Goal: Answer question/provide support

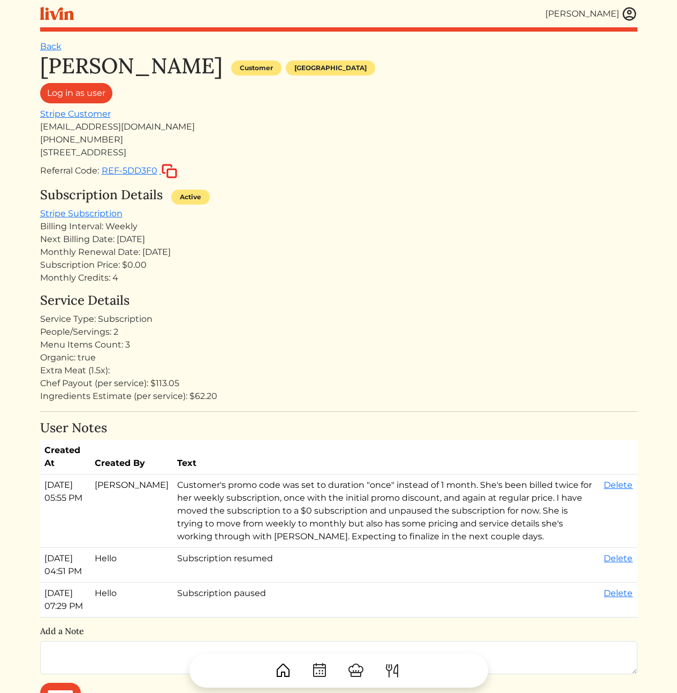
click at [104, 127] on div "[EMAIL_ADDRESS][DOMAIN_NAME]" at bounding box center [338, 126] width 597 height 13
copy div "[EMAIL_ADDRESS][DOMAIN_NAME]"
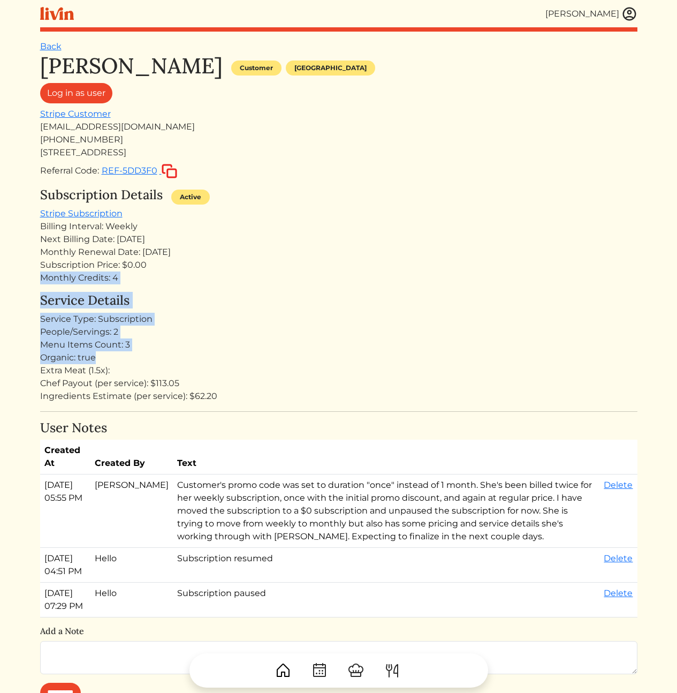
drag, startPoint x: 257, startPoint y: 274, endPoint x: 281, endPoint y: 387, distance: 115.9
click at [282, 367] on div "Kameale Terry Customer Los angeles Log in as user Stripe Customer kamealeterry@…" at bounding box center [338, 627] width 597 height 1149
drag, startPoint x: 276, startPoint y: 358, endPoint x: 290, endPoint y: 243, distance: 115.4
click at [290, 244] on div "Kameale Terry Customer Los angeles Log in as user Stripe Customer kamealeterry@…" at bounding box center [338, 627] width 597 height 1149
drag, startPoint x: 286, startPoint y: 221, endPoint x: 286, endPoint y: 369, distance: 148.8
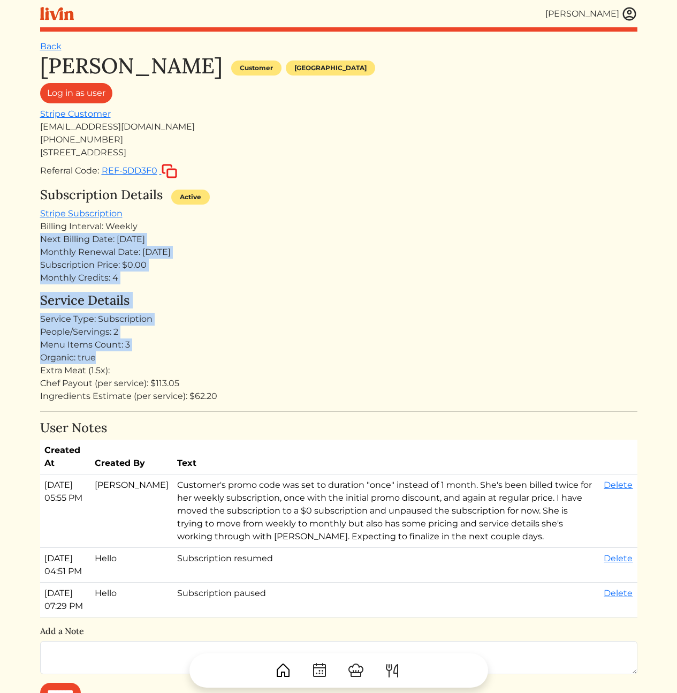
click at [286, 369] on div "Kameale Terry Customer Los angeles Log in as user Stripe Customer kamealeterry@…" at bounding box center [338, 627] width 597 height 1149
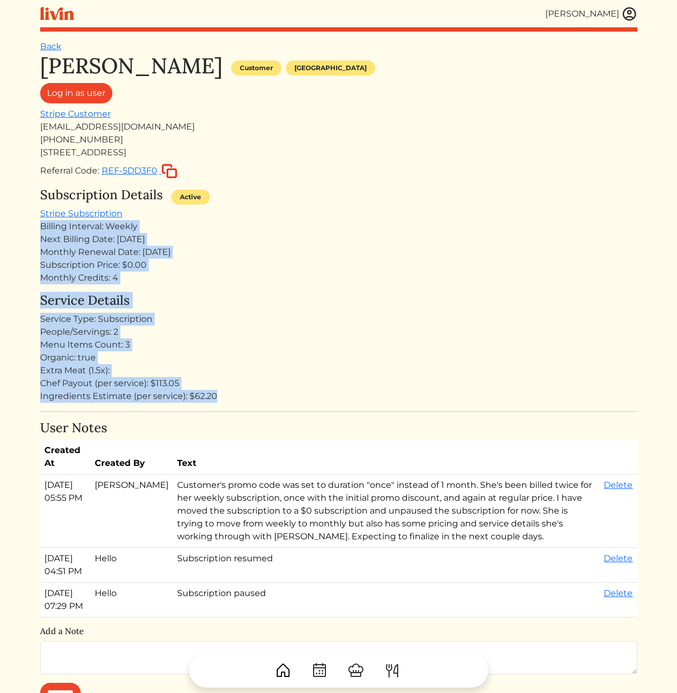
drag, startPoint x: 285, startPoint y: 338, endPoint x: 220, endPoint y: 208, distance: 145.8
click at [220, 208] on div "Kameale Terry Customer Los angeles Log in as user Stripe Customer kamealeterry@…" at bounding box center [338, 627] width 597 height 1149
click at [231, 230] on div "Billing Interval: Weekly" at bounding box center [338, 226] width 597 height 13
drag, startPoint x: 229, startPoint y: 207, endPoint x: 284, endPoint y: 433, distance: 232.9
click at [284, 448] on div "Kameale Terry Customer Los angeles Log in as user Stripe Customer kamealeterry@…" at bounding box center [338, 627] width 597 height 1149
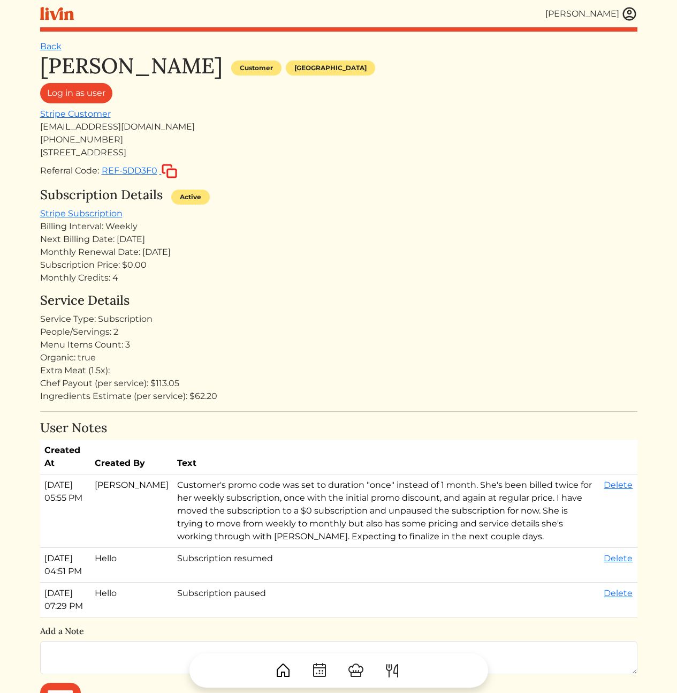
click at [280, 354] on div "Organic: true" at bounding box center [338, 357] width 597 height 13
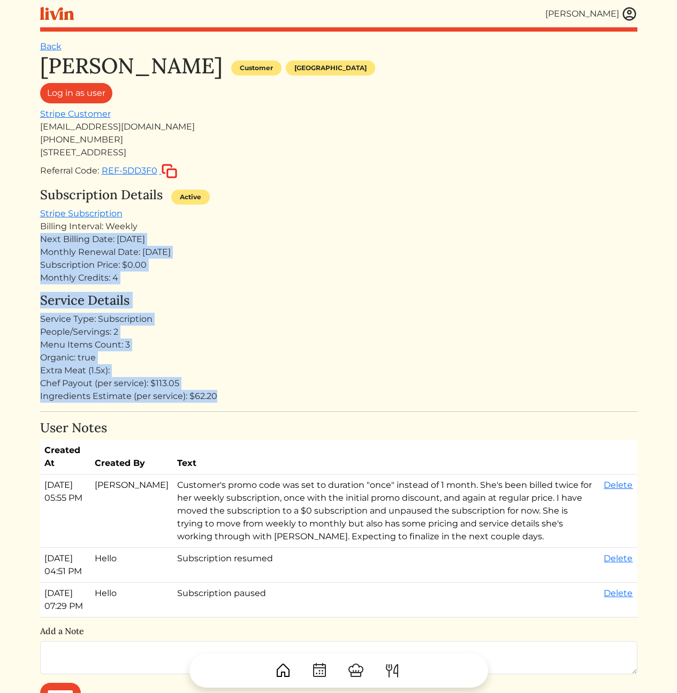
drag, startPoint x: 287, startPoint y: 404, endPoint x: 265, endPoint y: 230, distance: 174.8
click at [265, 230] on div "Kameale Terry Customer Los angeles Log in as user Stripe Customer kamealeterry@…" at bounding box center [338, 627] width 597 height 1149
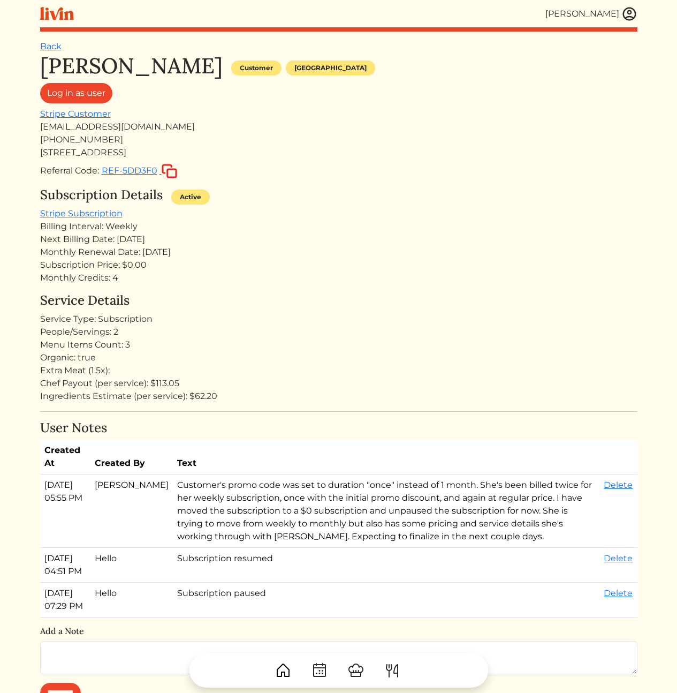
click at [261, 224] on div "Billing Interval: Weekly" at bounding box center [338, 226] width 597 height 13
click at [396, 334] on div "People/Servings: 2" at bounding box center [338, 331] width 597 height 13
click at [299, 324] on div "Service Details Service Type: Subscription People/Servings: 2 Menu Items Count:…" at bounding box center [338, 348] width 597 height 110
click at [339, 328] on div "People/Servings: 2" at bounding box center [338, 331] width 597 height 13
click at [446, 311] on div "Service Details Service Type: Subscription People/Servings: 2 Menu Items Count:…" at bounding box center [338, 348] width 597 height 110
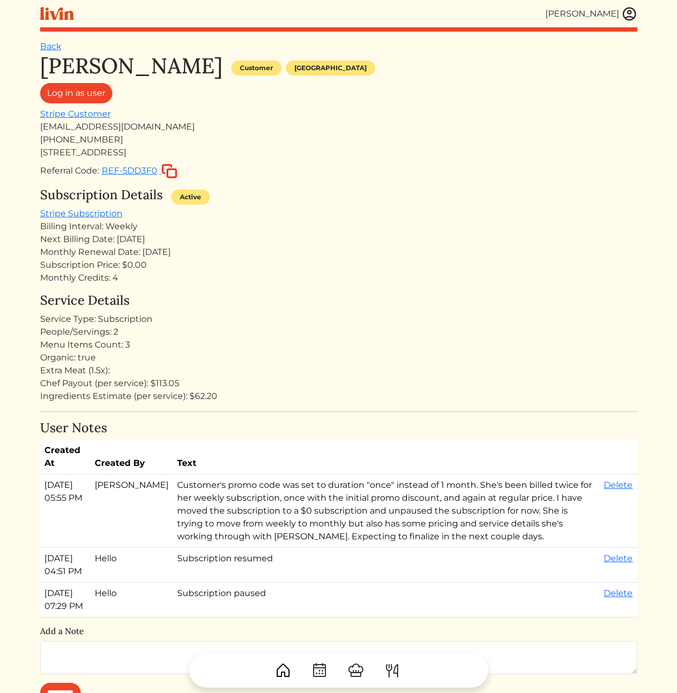
click at [319, 344] on div "Menu Items Count: 3" at bounding box center [338, 344] width 597 height 13
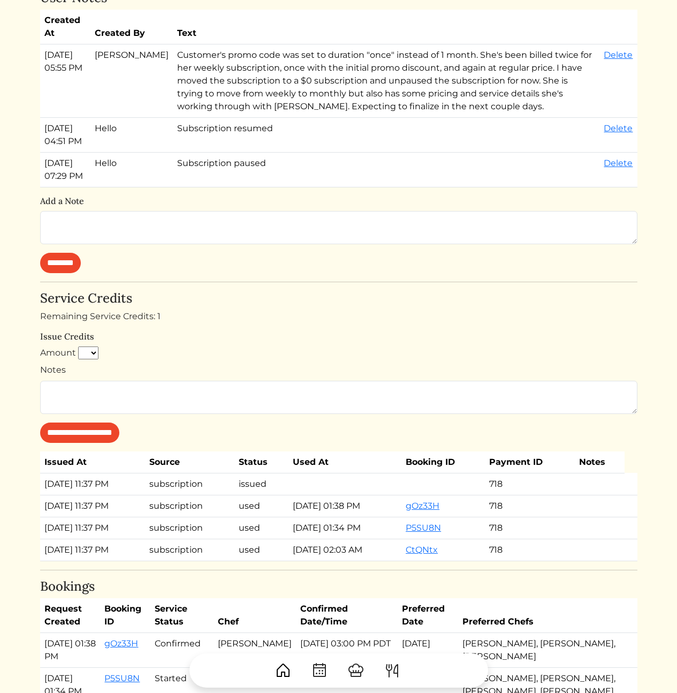
scroll to position [682, 0]
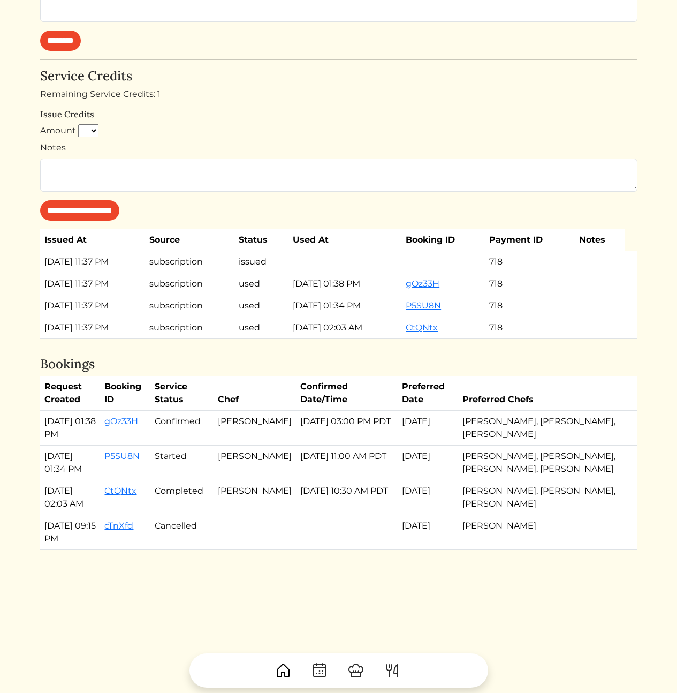
click at [334, 445] on td "[DATE] 11:00 AM PDT" at bounding box center [347, 462] width 102 height 35
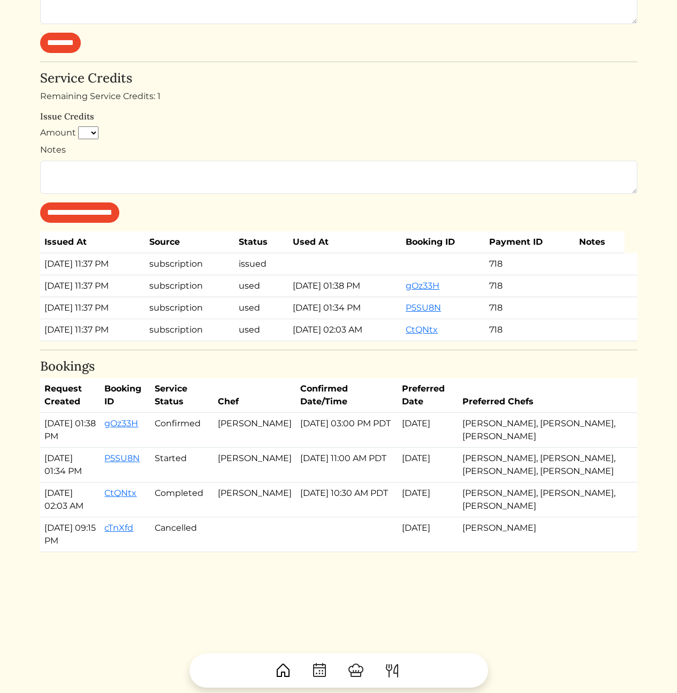
scroll to position [0, 0]
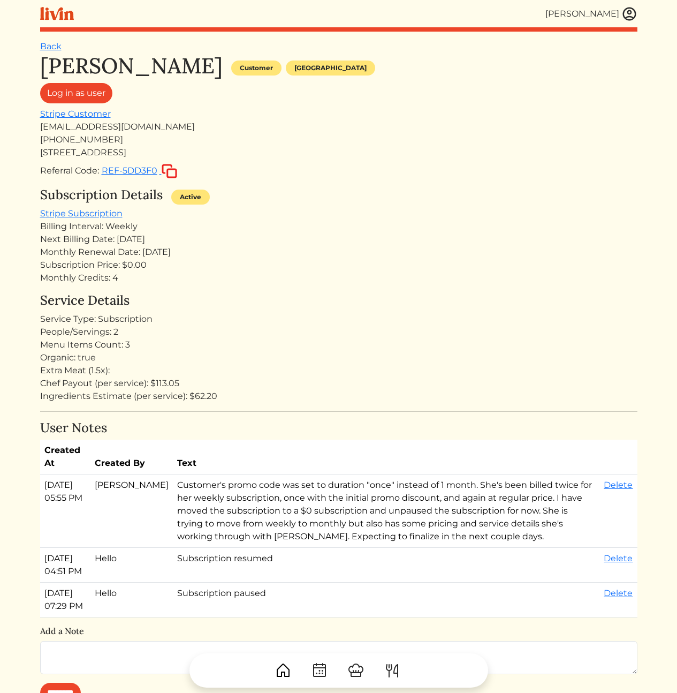
click at [311, 298] on h4 "Service Details" at bounding box center [338, 301] width 597 height 16
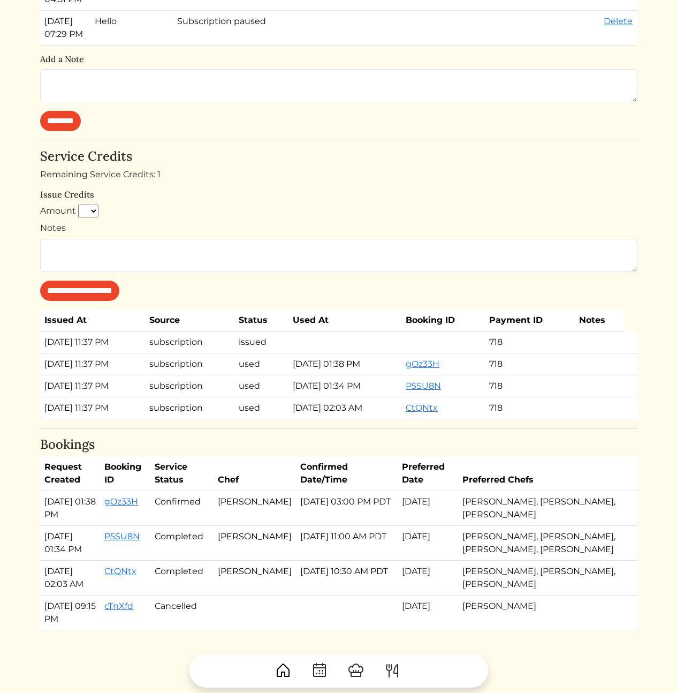
drag, startPoint x: 230, startPoint y: 531, endPoint x: 401, endPoint y: 564, distance: 175.0
click at [401, 564] on tbody "[DATE] 01:38 PM gOz33H Confirmed [PERSON_NAME] [DATE] 03:00 PM PDT Sep 09, 2025…" at bounding box center [338, 560] width 597 height 139
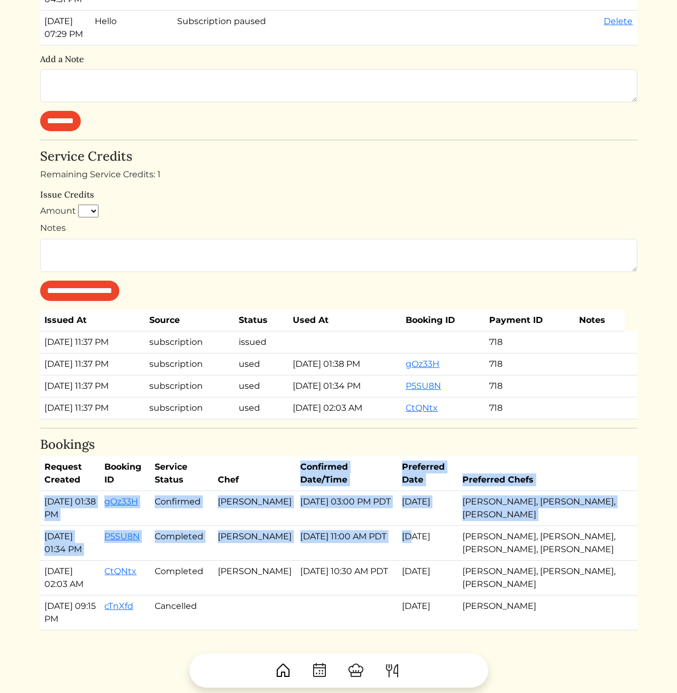
drag, startPoint x: 428, startPoint y: 560, endPoint x: 268, endPoint y: 496, distance: 172.9
click at [275, 499] on table "Request Created Booking ID Service Status Chef Confirmed Date/Time Preferred Da…" at bounding box center [338, 543] width 597 height 174
drag, startPoint x: 179, startPoint y: 491, endPoint x: 342, endPoint y: 578, distance: 184.6
click at [342, 578] on div "[PERSON_NAME] Customer [GEOGRAPHIC_DATA] Log in as user Stripe Customer [EMAIL_…" at bounding box center [338, 55] width 597 height 1149
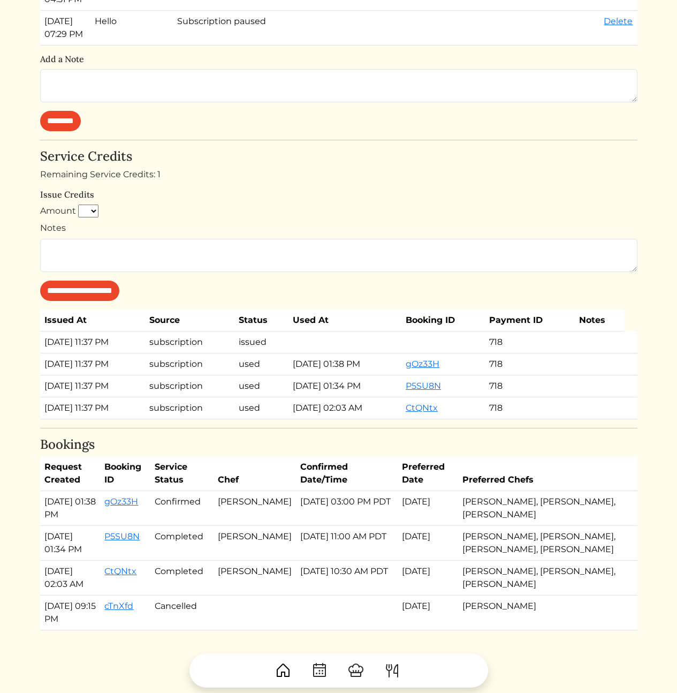
click at [345, 560] on td "[DATE] 11:00 AM PDT" at bounding box center [347, 543] width 102 height 35
drag, startPoint x: 332, startPoint y: 497, endPoint x: 404, endPoint y: 571, distance: 103.7
click at [406, 560] on div "[PERSON_NAME] Customer [GEOGRAPHIC_DATA] Log in as user Stripe Customer [EMAIL_…" at bounding box center [338, 55] width 597 height 1149
click at [398, 560] on td "[DATE] 11:00 AM PDT" at bounding box center [347, 543] width 102 height 35
click at [138, 506] on link "gOz33H" at bounding box center [121, 501] width 34 height 10
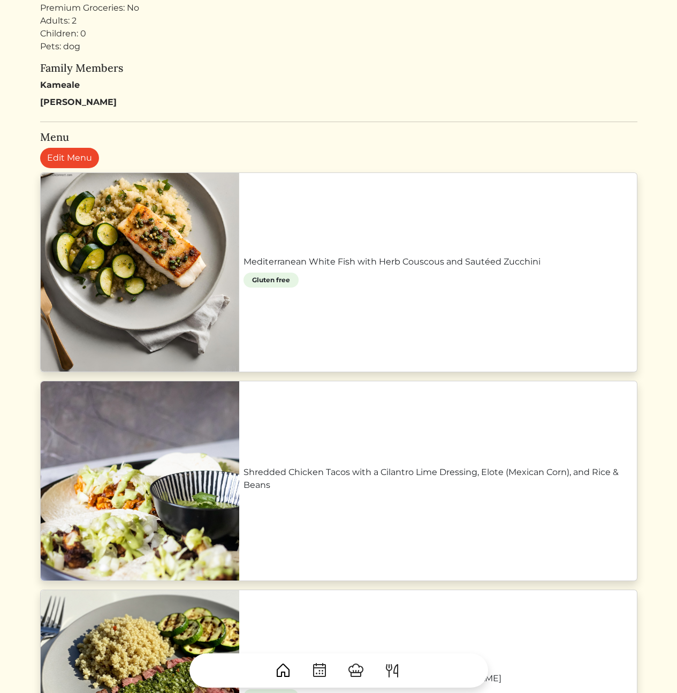
scroll to position [123, 0]
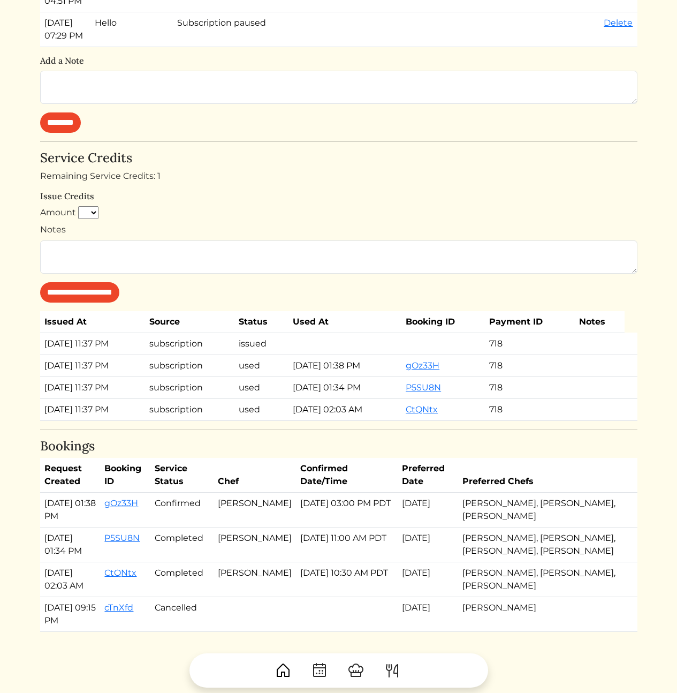
scroll to position [572, 0]
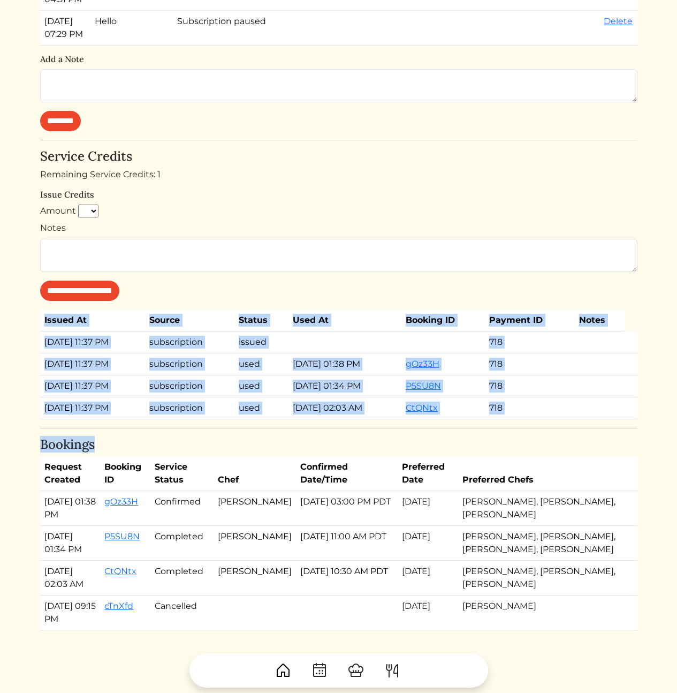
drag, startPoint x: 374, startPoint y: 466, endPoint x: 317, endPoint y: 287, distance: 187.4
click at [317, 287] on div "[PERSON_NAME] Customer [GEOGRAPHIC_DATA] Log in as user Stripe Customer [EMAIL_…" at bounding box center [338, 55] width 597 height 1149
click at [321, 328] on div "[PERSON_NAME] Customer [GEOGRAPHIC_DATA] Log in as user Stripe Customer [EMAIL_…" at bounding box center [338, 55] width 597 height 1149
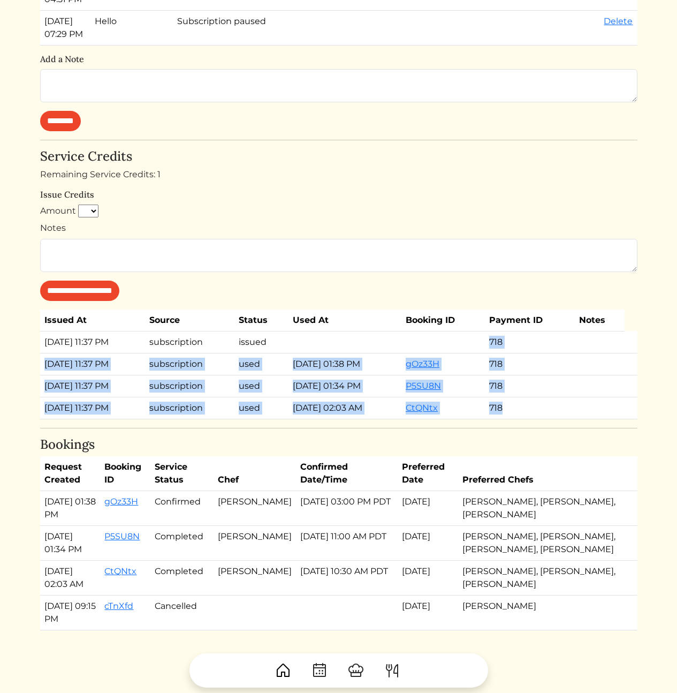
drag, startPoint x: 329, startPoint y: 441, endPoint x: 331, endPoint y: 453, distance: 12.6
click at [331, 453] on div "[PERSON_NAME] Customer [GEOGRAPHIC_DATA] Log in as user Stripe Customer [EMAIL_…" at bounding box center [338, 55] width 597 height 1149
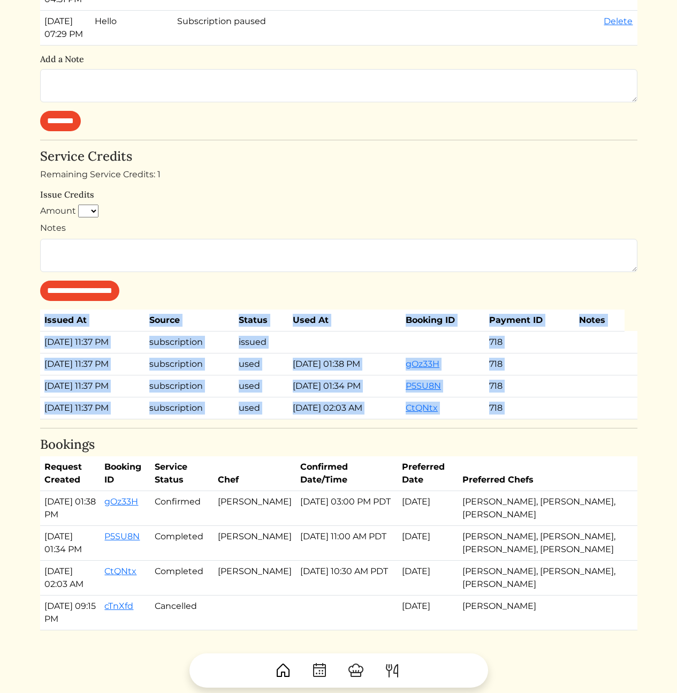
drag, startPoint x: 359, startPoint y: 455, endPoint x: 305, endPoint y: 318, distance: 147.8
click at [305, 318] on div "[PERSON_NAME] Customer [GEOGRAPHIC_DATA] Log in as user Stripe Customer [EMAIL_…" at bounding box center [338, 55] width 597 height 1149
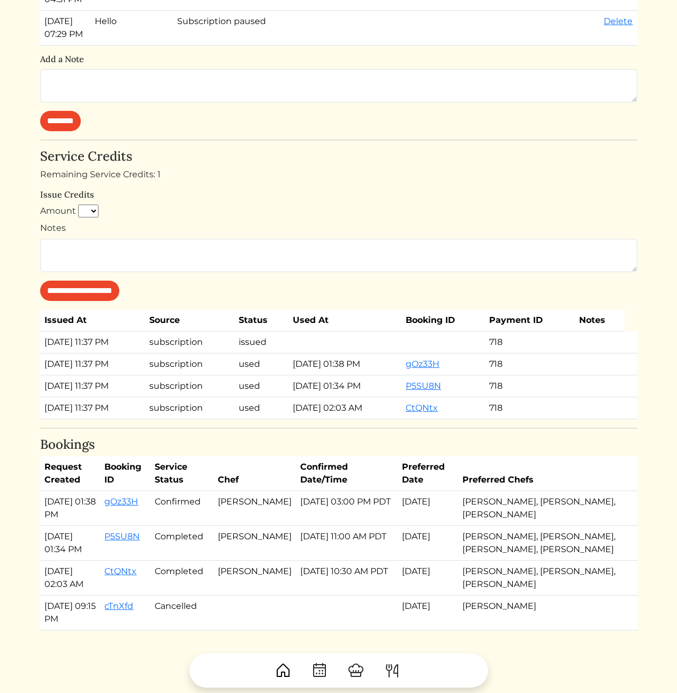
click at [301, 301] on form "**********" at bounding box center [338, 252] width 597 height 96
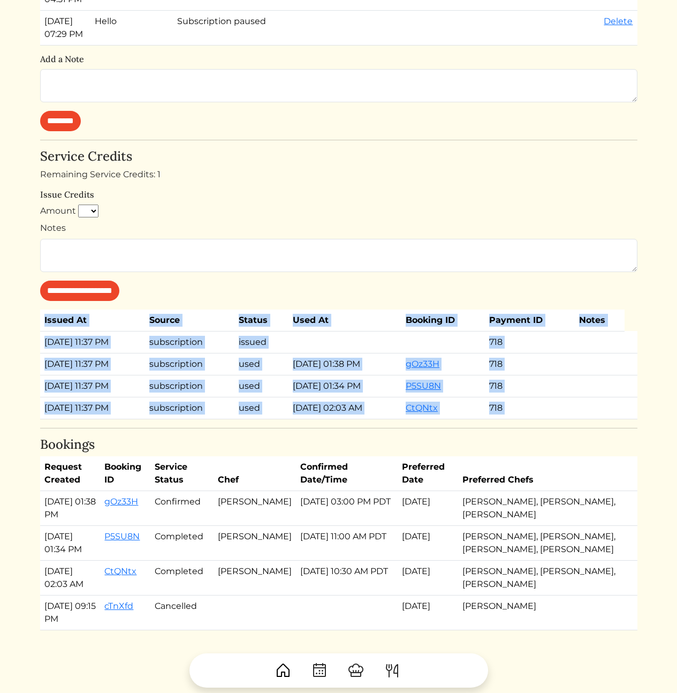
drag, startPoint x: 279, startPoint y: 313, endPoint x: 371, endPoint y: 454, distance: 168.3
click at [371, 454] on div "[PERSON_NAME] Customer [GEOGRAPHIC_DATA] Log in as user Stripe Customer [EMAIL_…" at bounding box center [338, 55] width 597 height 1149
drag, startPoint x: 379, startPoint y: 460, endPoint x: 305, endPoint y: 327, distance: 151.9
click at [305, 327] on div "[PERSON_NAME] Customer [GEOGRAPHIC_DATA] Log in as user Stripe Customer [EMAIL_…" at bounding box center [338, 55] width 597 height 1149
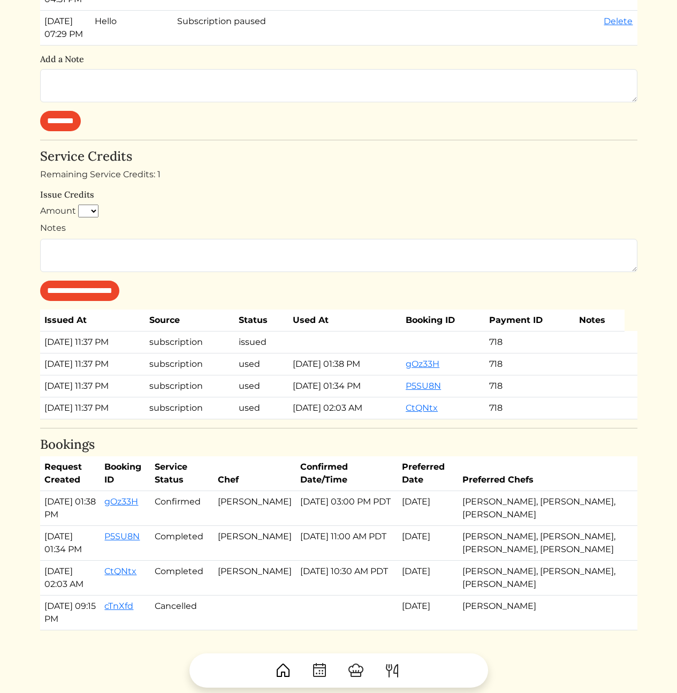
click at [305, 301] on form "**********" at bounding box center [338, 252] width 597 height 96
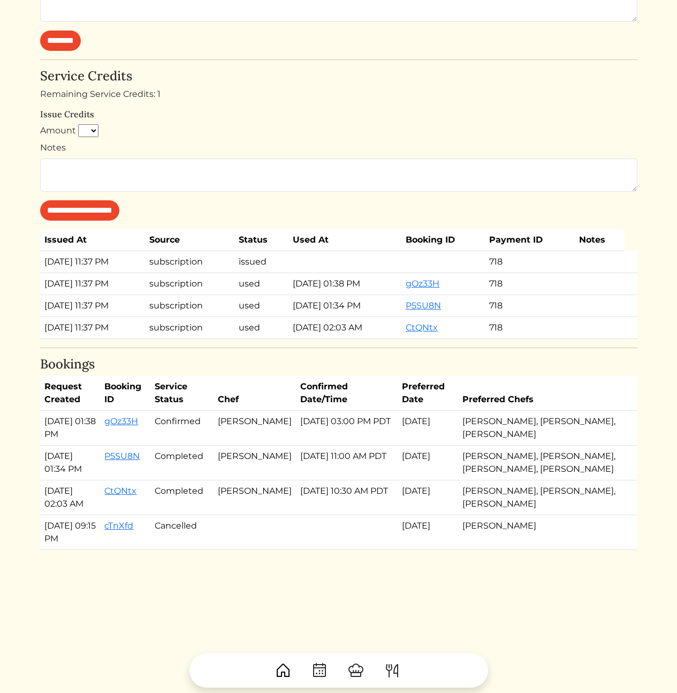
drag, startPoint x: 595, startPoint y: 513, endPoint x: 47, endPoint y: 408, distance: 558.0
click at [47, 410] on tbody "[DATE] 01:38 PM gOz33H Confirmed [PERSON_NAME] [DATE] 03:00 PM PDT Sep 09, 2025…" at bounding box center [338, 479] width 597 height 139
click at [45, 410] on td "[DATE] 01:38 PM" at bounding box center [70, 427] width 60 height 35
drag, startPoint x: 41, startPoint y: 409, endPoint x: 591, endPoint y: 525, distance: 562.2
click at [595, 519] on tbody "[DATE] 01:38 PM gOz33H Confirmed [PERSON_NAME] [DATE] 03:00 PM PDT Sep 09, 2025…" at bounding box center [338, 479] width 597 height 139
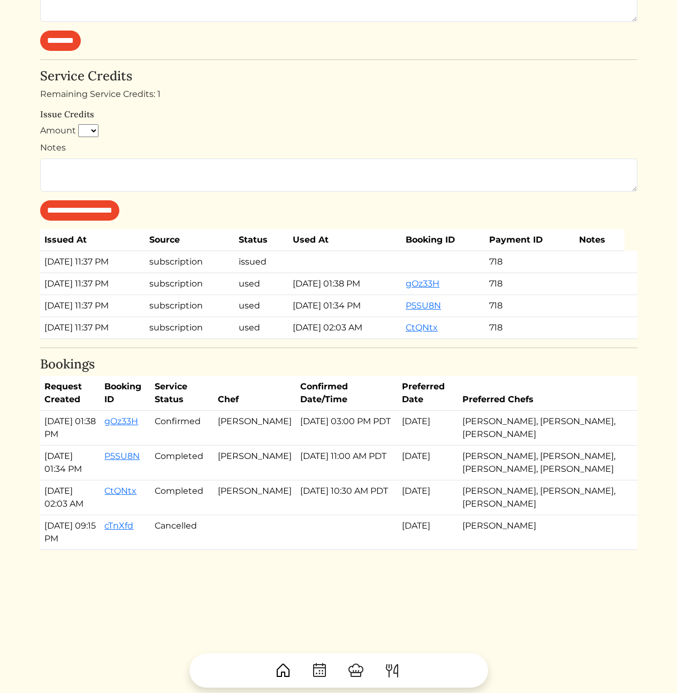
click at [584, 529] on td "[PERSON_NAME]" at bounding box center [543, 532] width 171 height 35
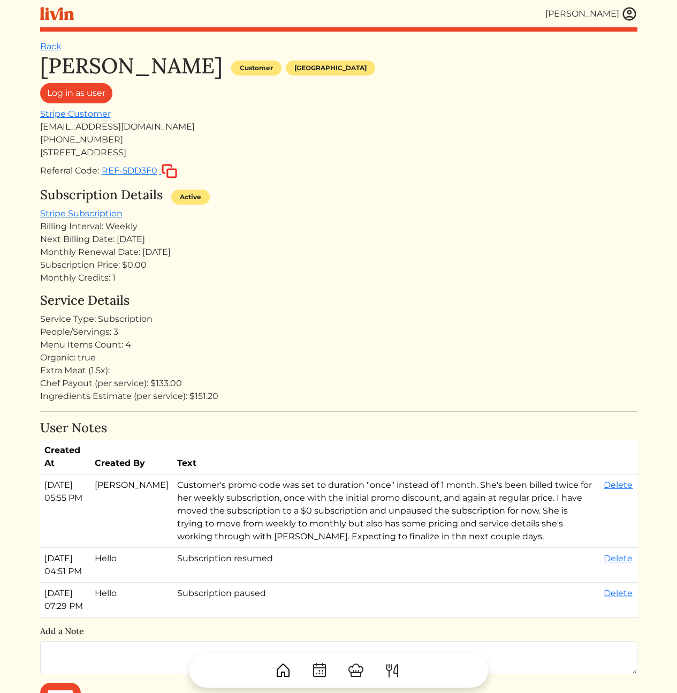
click at [136, 264] on div "Subscription Price: $0.00" at bounding box center [338, 264] width 597 height 13
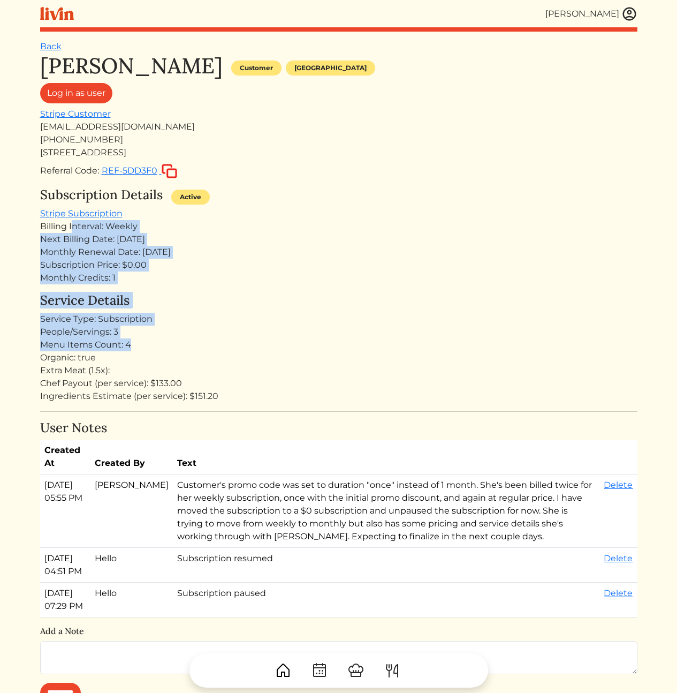
drag, startPoint x: 186, startPoint y: 341, endPoint x: 50, endPoint y: 223, distance: 180.6
click at [59, 222] on div "[PERSON_NAME] Customer [GEOGRAPHIC_DATA] Log in as user Stripe Customer [EMAIL_…" at bounding box center [338, 627] width 597 height 1149
drag, startPoint x: 47, startPoint y: 227, endPoint x: 272, endPoint y: 378, distance: 271.5
click at [262, 363] on div "[PERSON_NAME] [PERSON_NAME] Log out Dashboard Services Upcoming Completed Reque…" at bounding box center [339, 626] width 610 height 1253
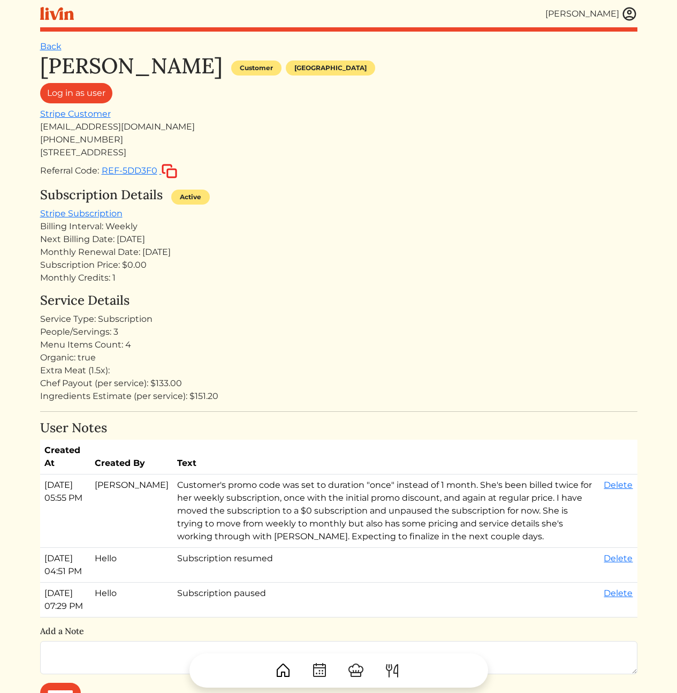
click at [254, 386] on div "Chef Payout (per service): $133.00" at bounding box center [338, 383] width 597 height 13
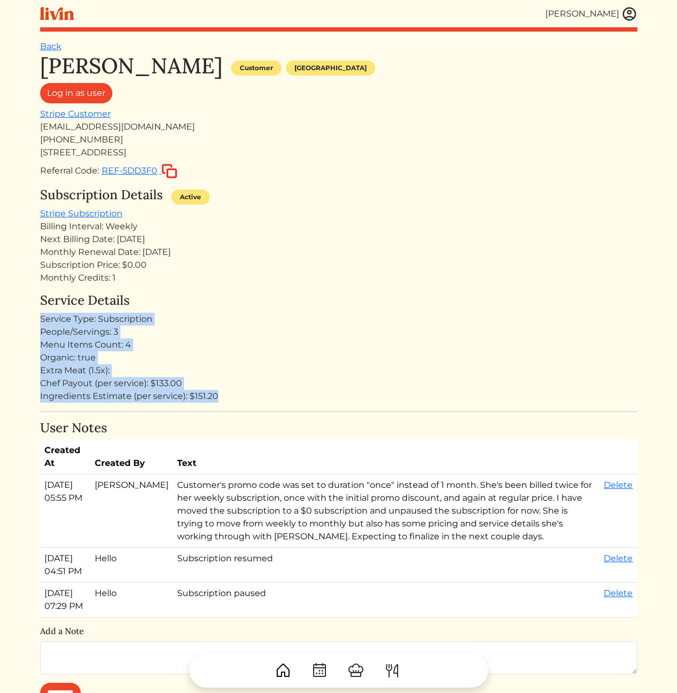
drag, startPoint x: 254, startPoint y: 387, endPoint x: 352, endPoint y: 318, distance: 119.8
click at [120, 310] on div "Service Details Service Type: Subscription People/Servings: 3 Menu Items Count:…" at bounding box center [338, 348] width 597 height 110
click at [396, 322] on div "Service Type: Subscription" at bounding box center [338, 319] width 597 height 13
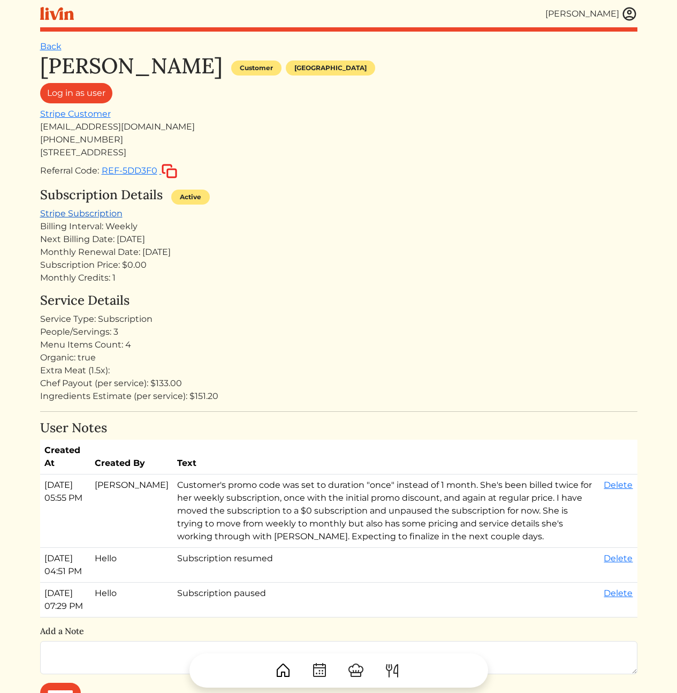
click at [94, 210] on link "Stripe Subscription" at bounding box center [81, 213] width 82 height 10
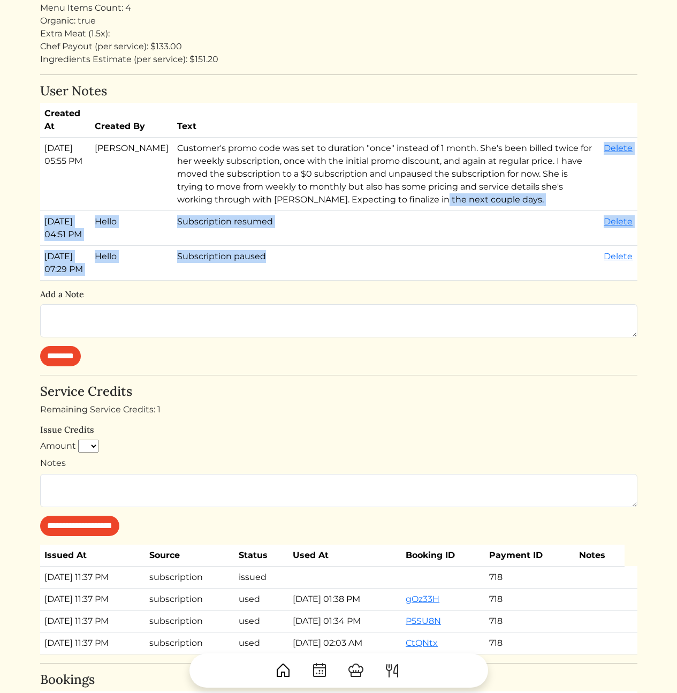
drag, startPoint x: 301, startPoint y: 238, endPoint x: 275, endPoint y: 203, distance: 43.1
click at [276, 204] on tbody "[DATE] 05:55 PM [PERSON_NAME] Customer's promo code was set to duration "once" …" at bounding box center [338, 209] width 597 height 143
click at [271, 198] on td "Customer's promo code was set to duration "once" instead of 1 month. She's been…" at bounding box center [386, 174] width 427 height 73
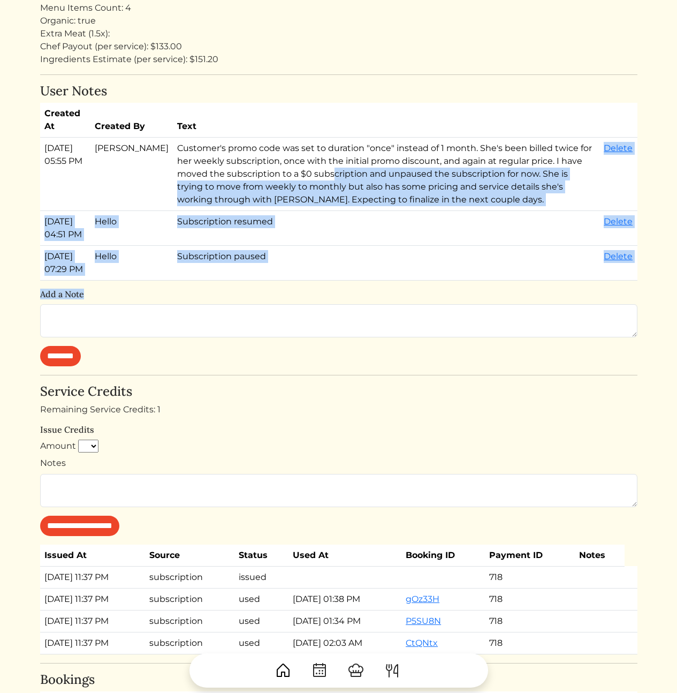
drag, startPoint x: 260, startPoint y: 193, endPoint x: 334, endPoint y: 327, distance: 153.6
click at [333, 325] on div "User Notes Created At Created By Text [DATE] 05:55 PM [PERSON_NAME] Customer's …" at bounding box center [338, 224] width 597 height 283
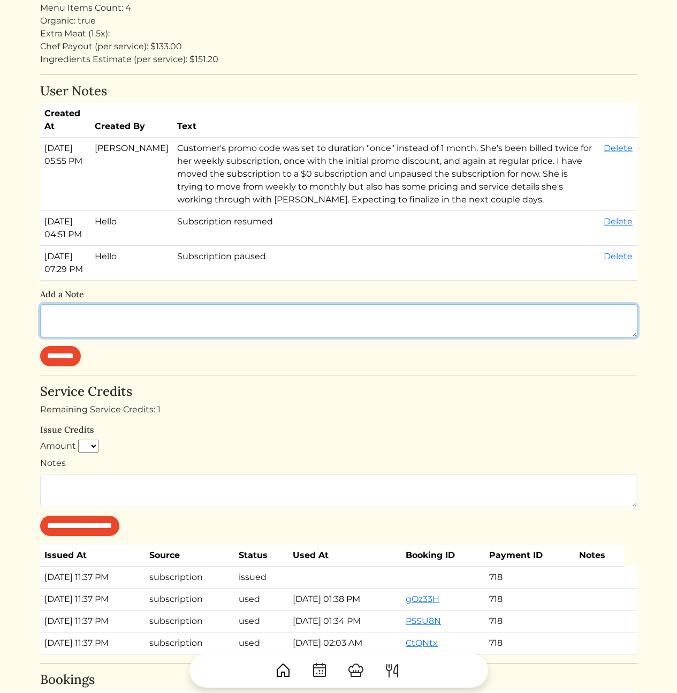
click at [339, 331] on textarea at bounding box center [338, 320] width 597 height 33
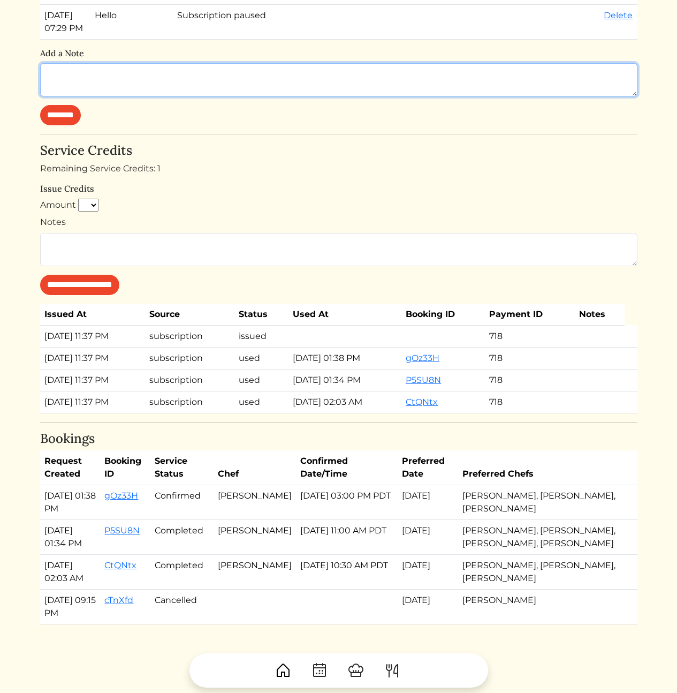
scroll to position [682, 0]
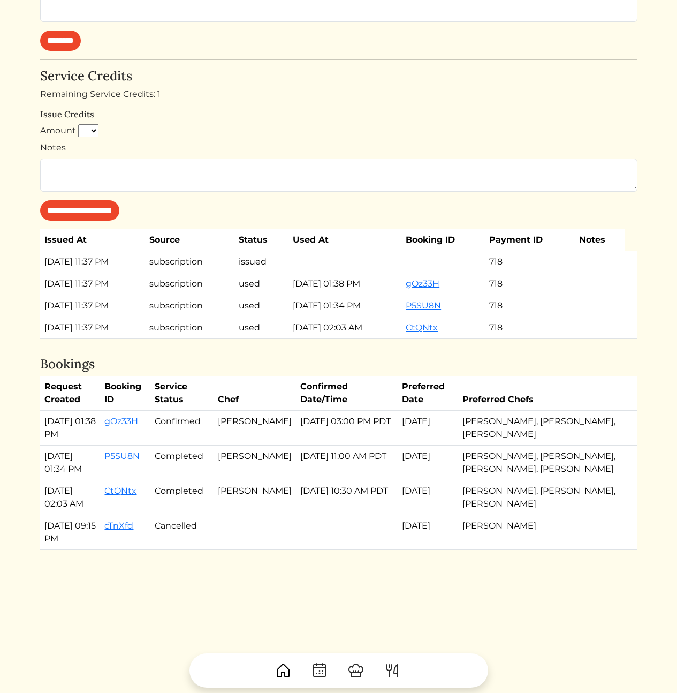
click at [253, 512] on td "[PERSON_NAME]" at bounding box center [255, 497] width 82 height 35
drag, startPoint x: 592, startPoint y: 516, endPoint x: 165, endPoint y: 451, distance: 431.5
click at [165, 451] on tbody "[DATE] 01:38 PM gOz33H Confirmed [PERSON_NAME] [DATE] 03:00 PM PDT Sep 09, 2025…" at bounding box center [338, 479] width 597 height 139
click at [203, 454] on td "Completed" at bounding box center [181, 462] width 63 height 35
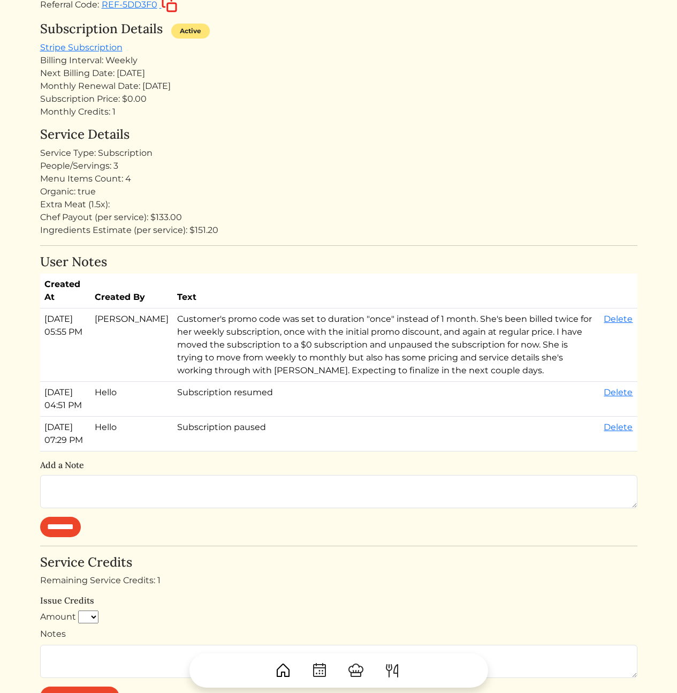
scroll to position [1, 0]
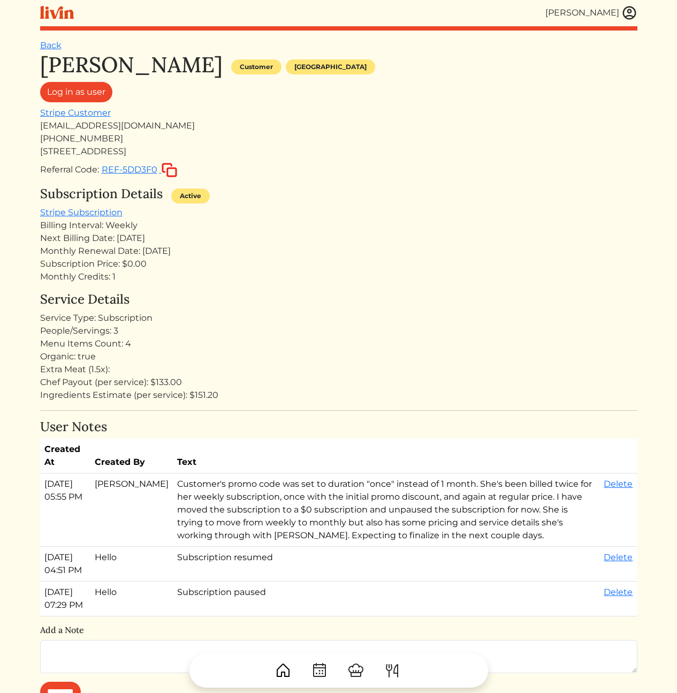
click at [184, 256] on div "Monthly Renewal Date: [DATE]" at bounding box center [338, 251] width 597 height 13
click at [202, 246] on div "Monthly Renewal Date: [DATE]" at bounding box center [338, 251] width 597 height 13
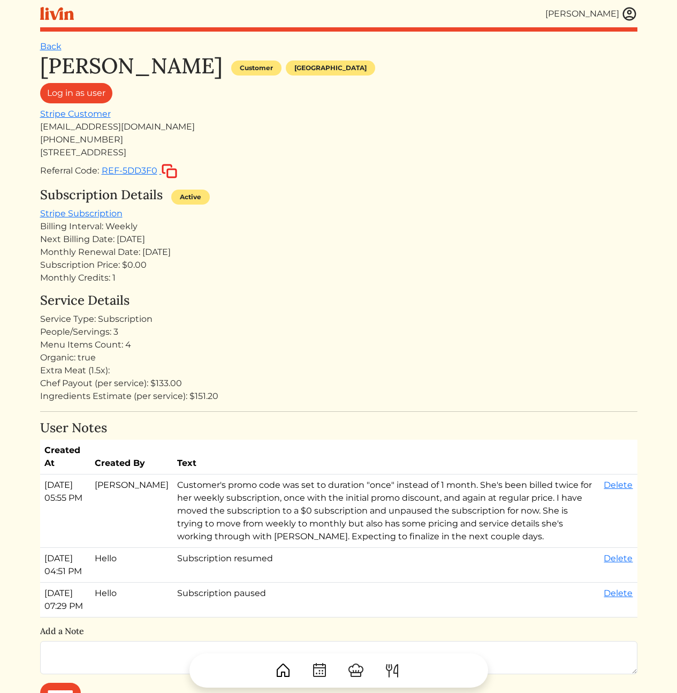
scroll to position [399, 0]
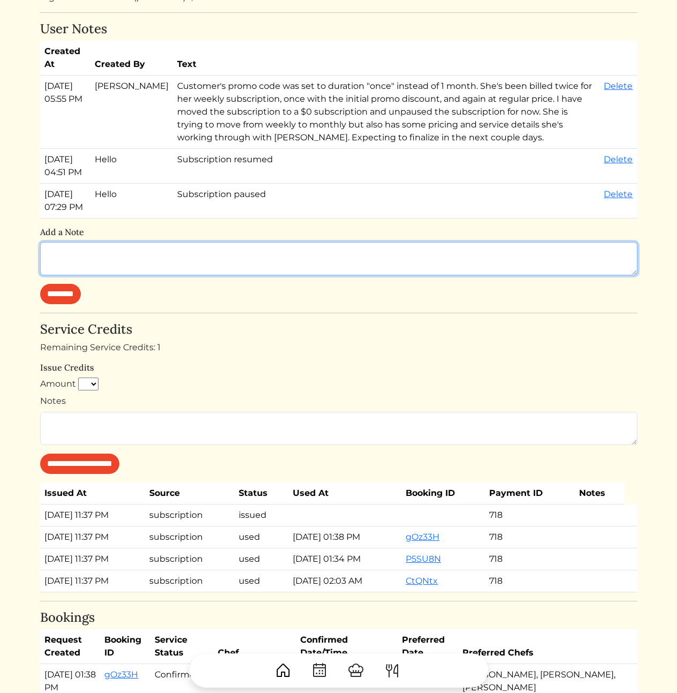
click at [169, 275] on textarea at bounding box center [338, 258] width 597 height 33
click at [202, 275] on textarea at bounding box center [338, 258] width 597 height 33
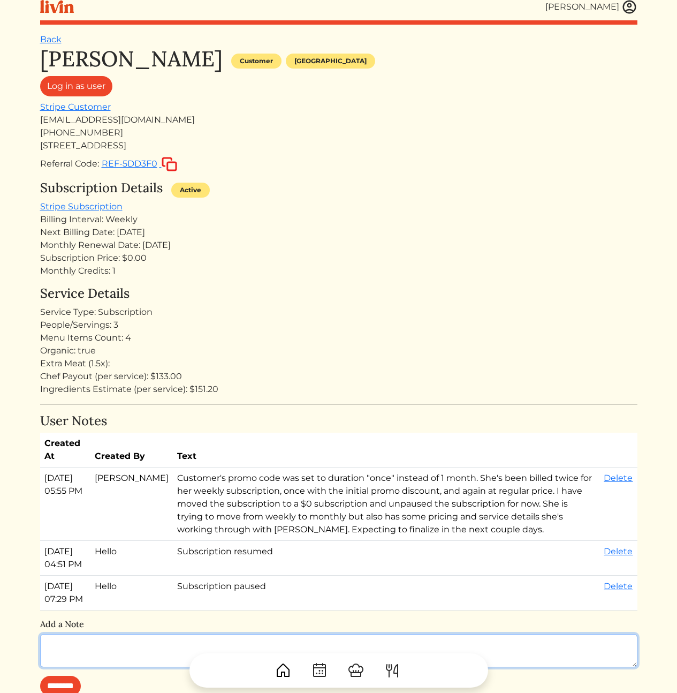
scroll to position [210, 0]
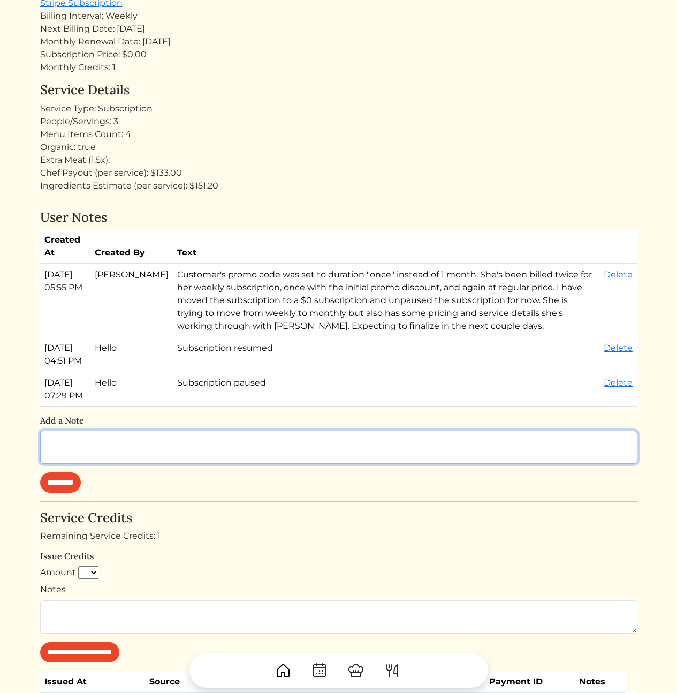
click at [179, 463] on textarea at bounding box center [338, 446] width 597 height 33
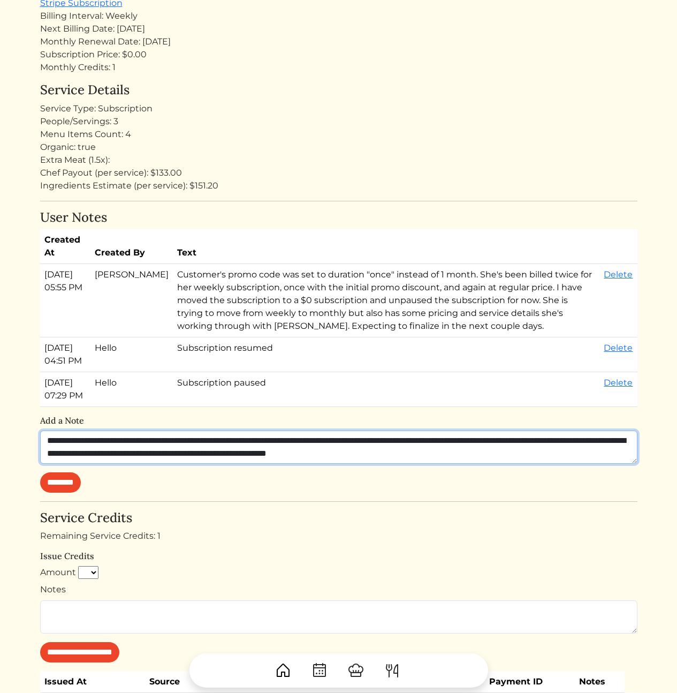
type textarea "**********"
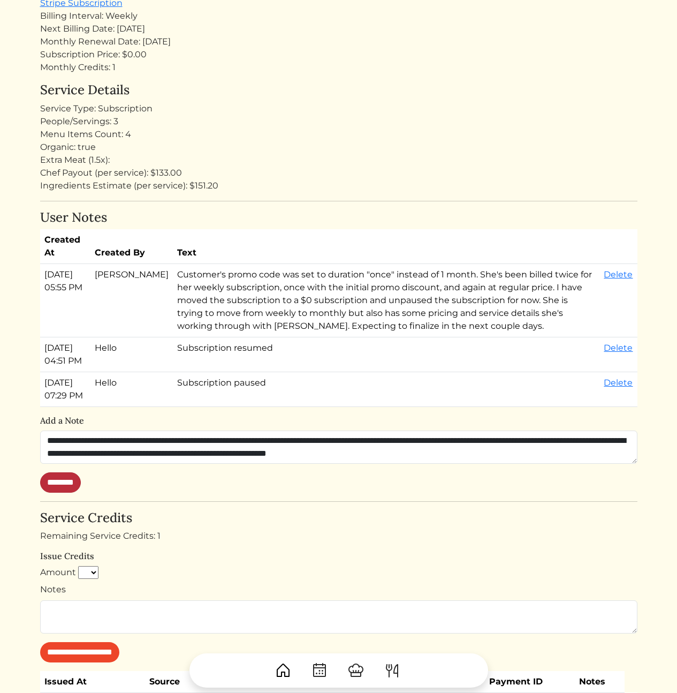
click at [78, 492] on input "********" at bounding box center [60, 482] width 41 height 20
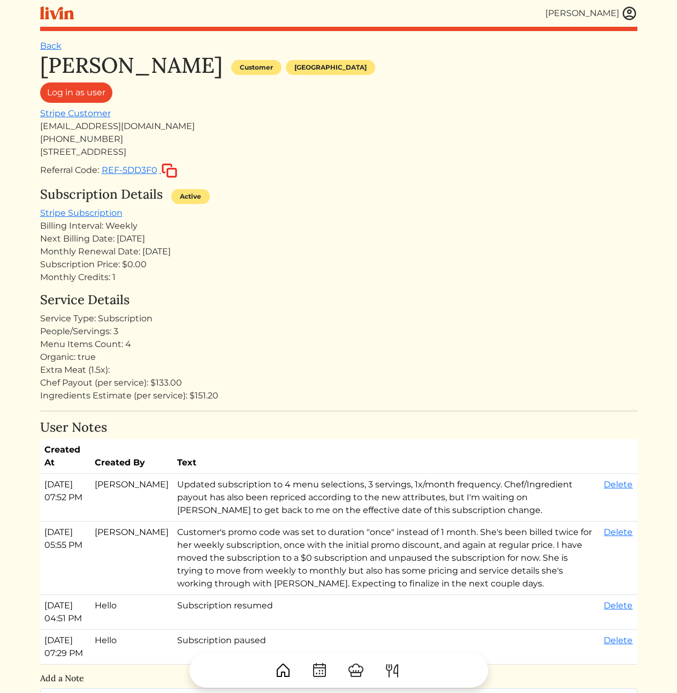
scroll to position [0, 0]
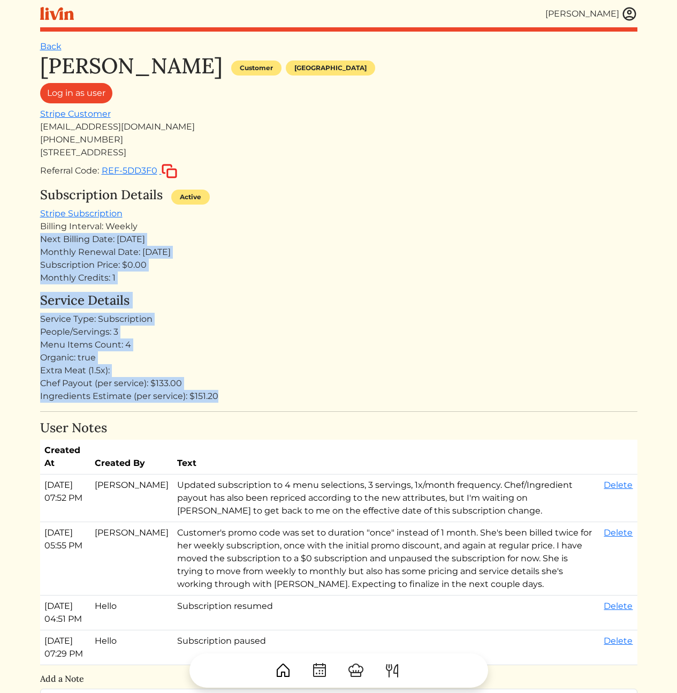
drag, startPoint x: 355, startPoint y: 220, endPoint x: 371, endPoint y: 407, distance: 188.0
click at [371, 407] on div "[PERSON_NAME] Customer [GEOGRAPHIC_DATA] Log in as user Stripe Customer [EMAIL_…" at bounding box center [338, 651] width 597 height 1196
drag, startPoint x: 375, startPoint y: 406, endPoint x: 324, endPoint y: 229, distance: 184.2
click at [324, 229] on div "[PERSON_NAME] Customer [GEOGRAPHIC_DATA] Log in as user Stripe Customer [EMAIL_…" at bounding box center [338, 651] width 597 height 1196
click at [324, 229] on div "Billing Interval: Weekly" at bounding box center [338, 226] width 597 height 13
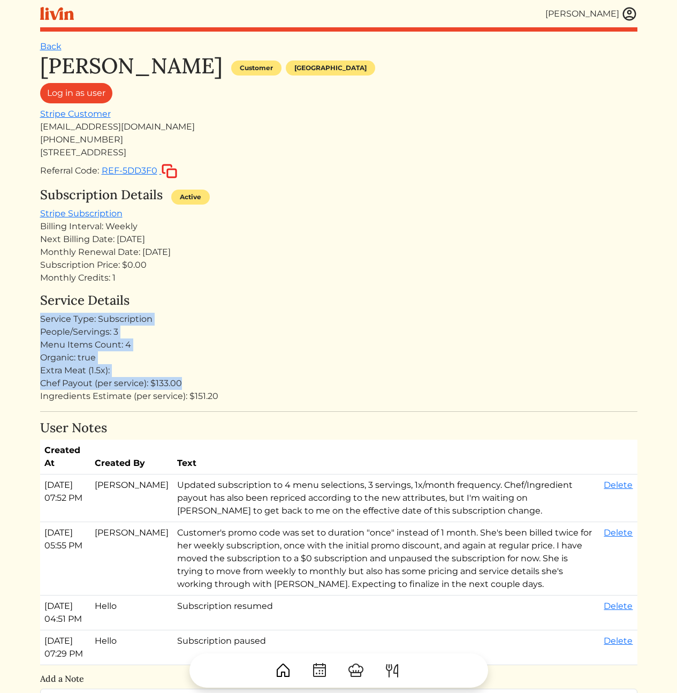
drag, startPoint x: 284, startPoint y: 287, endPoint x: 283, endPoint y: 275, distance: 12.4
click at [283, 275] on div "[PERSON_NAME] Customer [GEOGRAPHIC_DATA] Log in as user Stripe Customer [EMAIL_…" at bounding box center [338, 651] width 597 height 1196
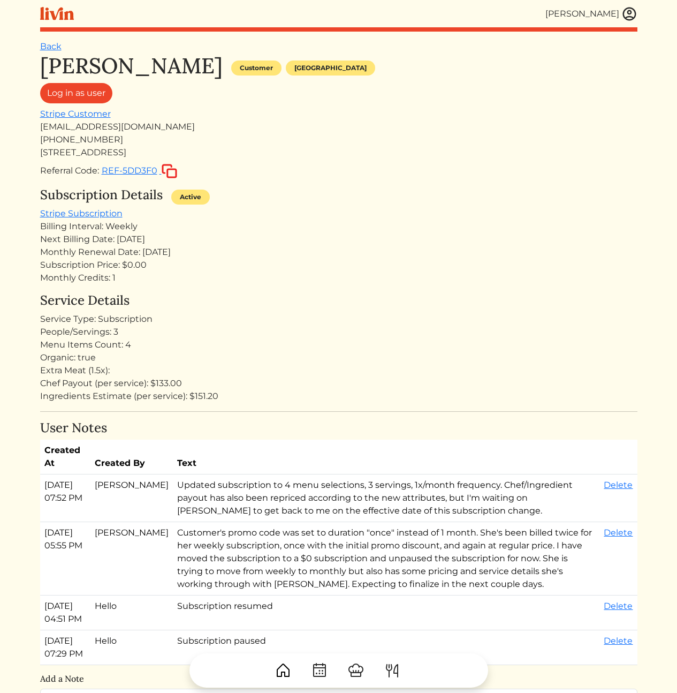
click at [283, 260] on div "Subscription Price: $0.00" at bounding box center [338, 264] width 597 height 13
click at [481, 218] on div "Subscription Details Active Stripe Subscription Billing Interval: Weekly Next B…" at bounding box center [338, 235] width 597 height 97
click at [398, 233] on div "Next Billing Date: [DATE]" at bounding box center [338, 239] width 597 height 13
